Goal: Answer question/provide support: Ask a question

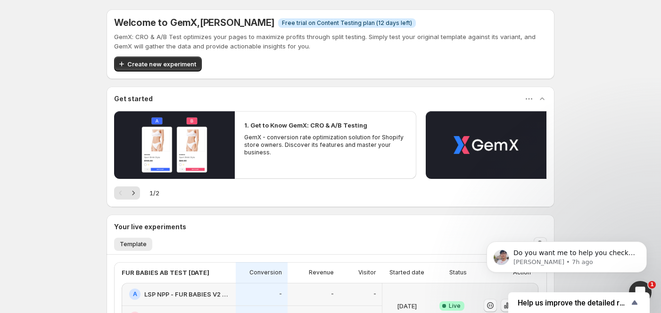
scroll to position [149, 0]
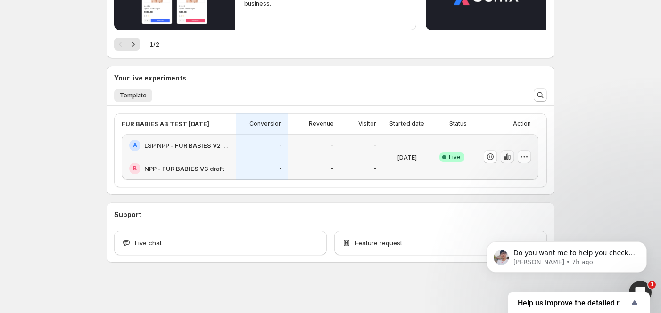
click at [512, 157] on icon "button" at bounding box center [506, 156] width 9 height 9
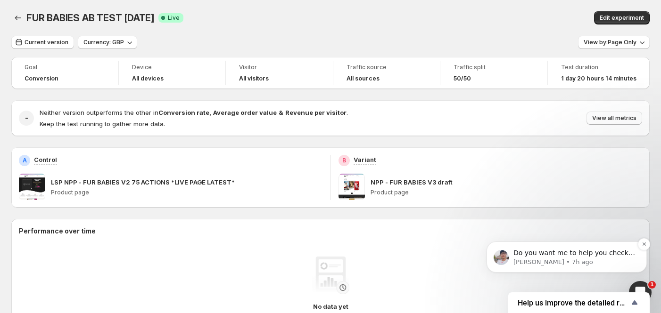
click at [620, 255] on p "Do you want me to help you check it for more details?" at bounding box center [574, 253] width 122 height 9
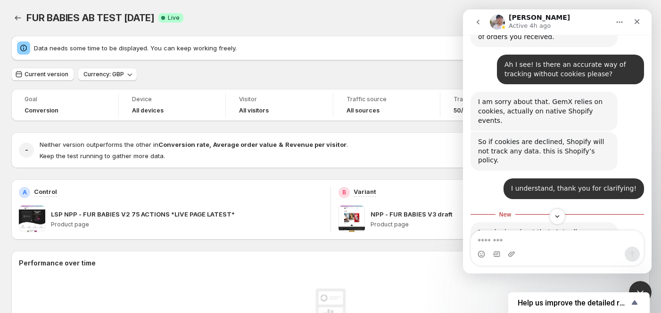
scroll to position [863, 0]
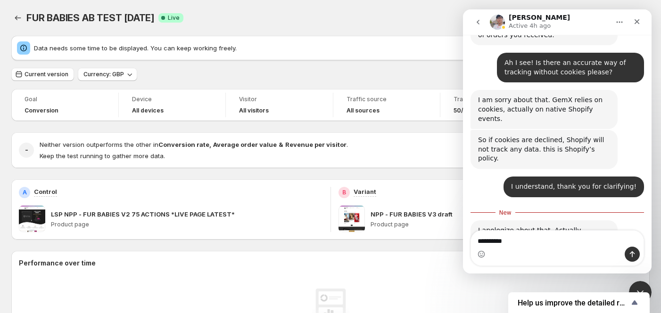
type textarea "**********"
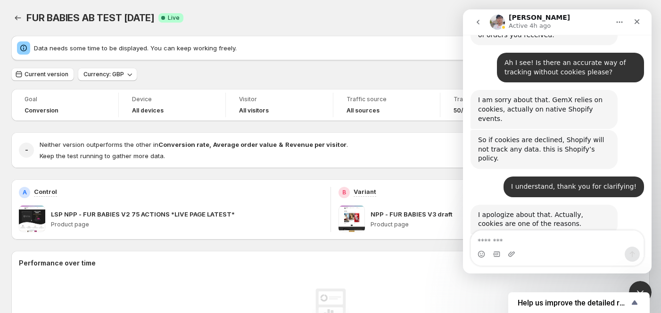
scroll to position [876, 0]
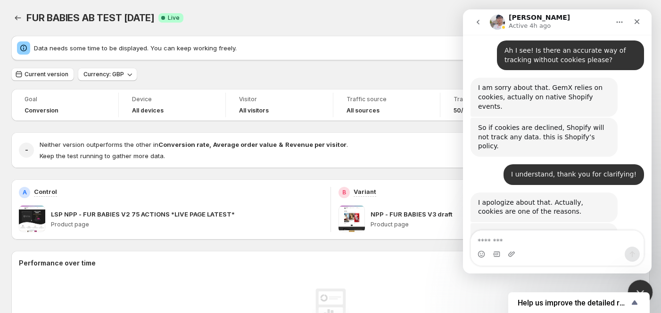
click at [638, 287] on icon "Close Intercom Messenger" at bounding box center [638, 291] width 11 height 11
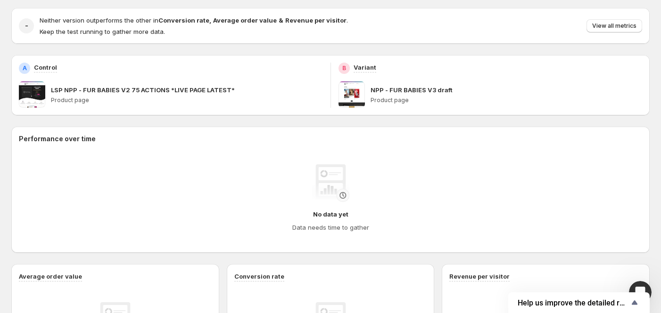
scroll to position [77, 0]
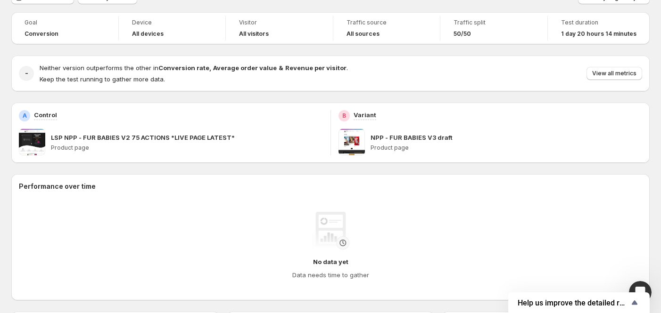
click at [400, 146] on p "Product page" at bounding box center [506, 148] width 272 height 8
click at [398, 138] on p "NPP - FUR BABIES V3 draft" at bounding box center [411, 137] width 82 height 9
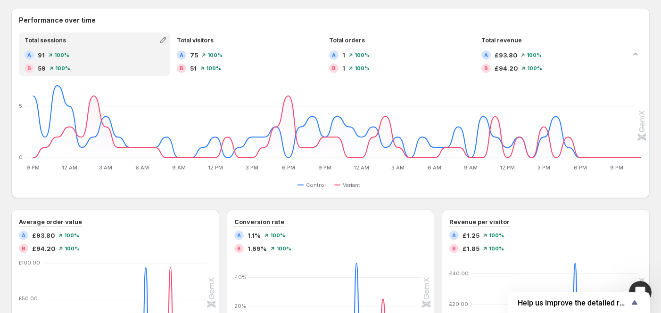
scroll to position [206, 0]
